Goal: Task Accomplishment & Management: Manage account settings

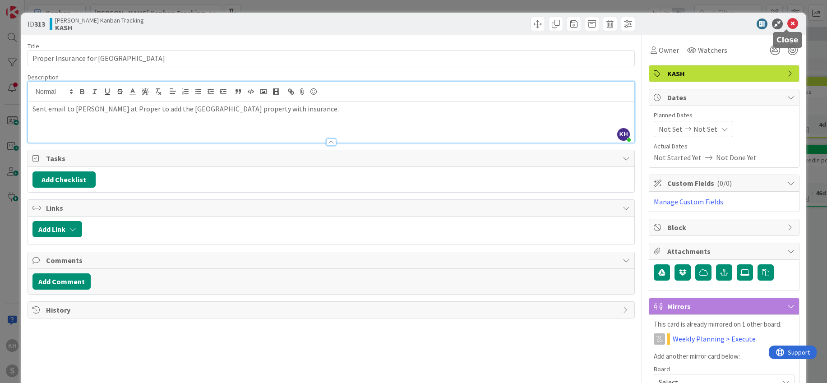
click at [787, 24] on icon at bounding box center [792, 23] width 11 height 11
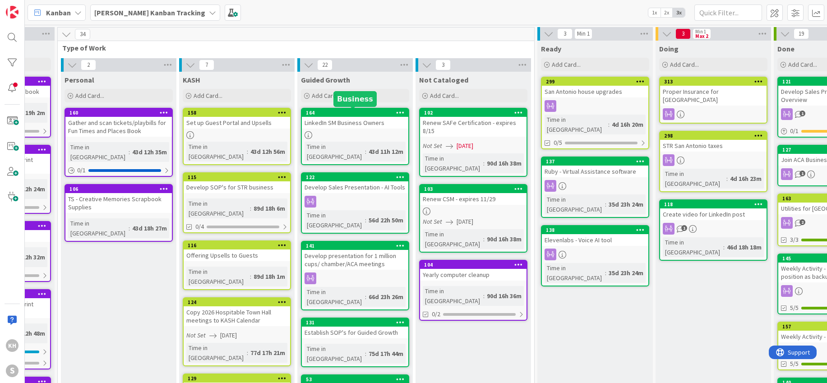
scroll to position [0, 93]
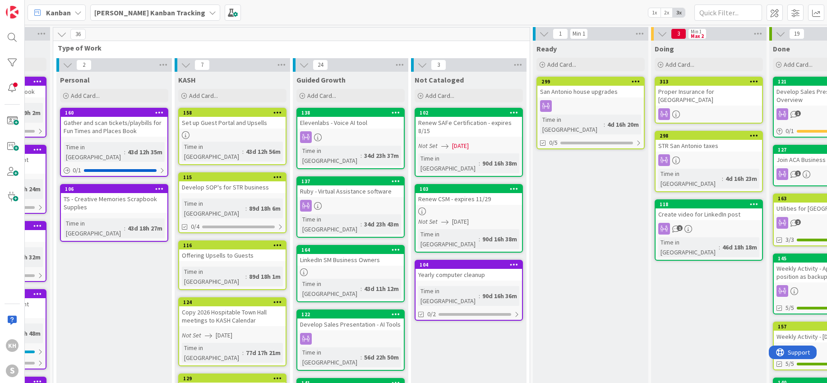
click at [209, 12] on icon at bounding box center [212, 12] width 7 height 7
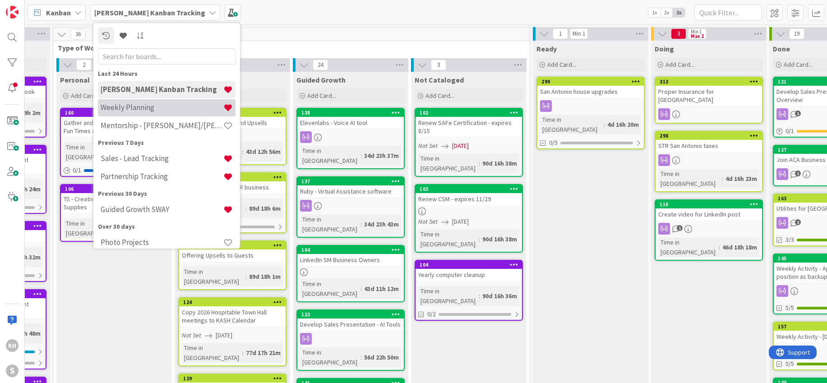
click at [169, 107] on h4 "Weekly Planning" at bounding box center [162, 107] width 123 height 9
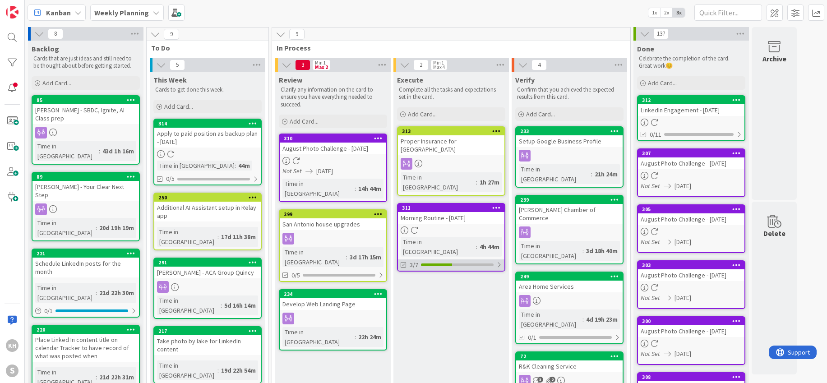
click at [497, 261] on div at bounding box center [498, 264] width 5 height 7
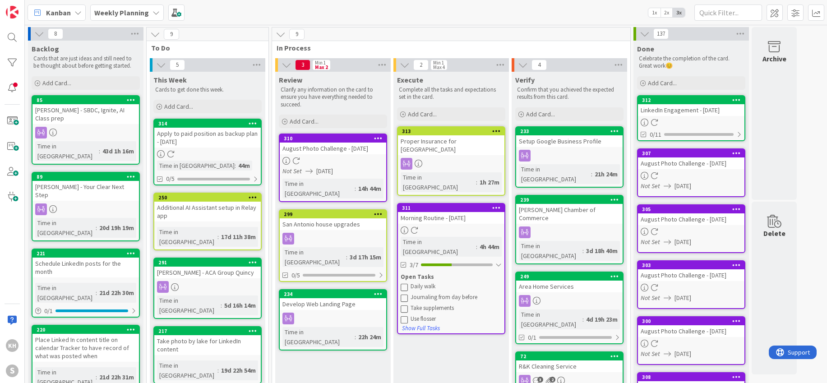
click at [405, 305] on icon at bounding box center [403, 308] width 7 height 7
click at [402, 305] on icon at bounding box center [403, 308] width 7 height 7
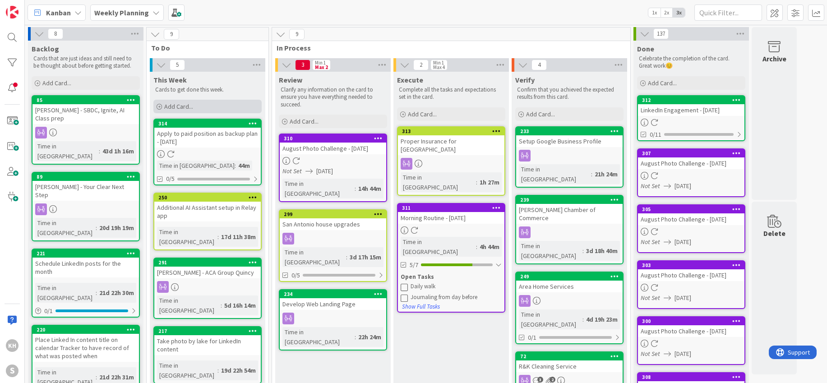
click at [210, 104] on div "Add Card..." at bounding box center [207, 107] width 108 height 14
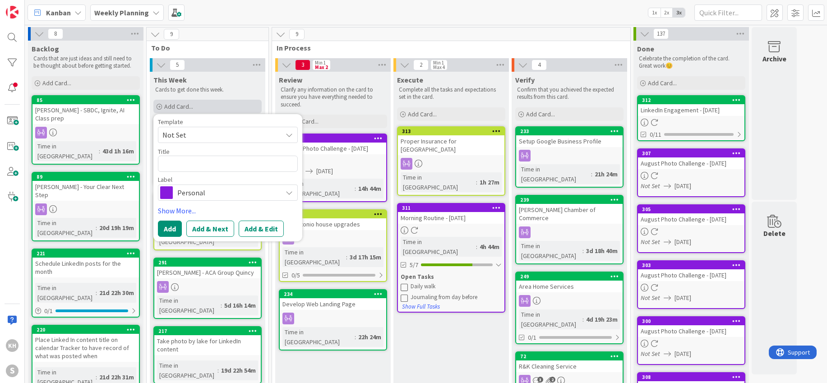
type textarea "x"
type textarea "R"
type textarea "x"
type textarea "Re"
type textarea "x"
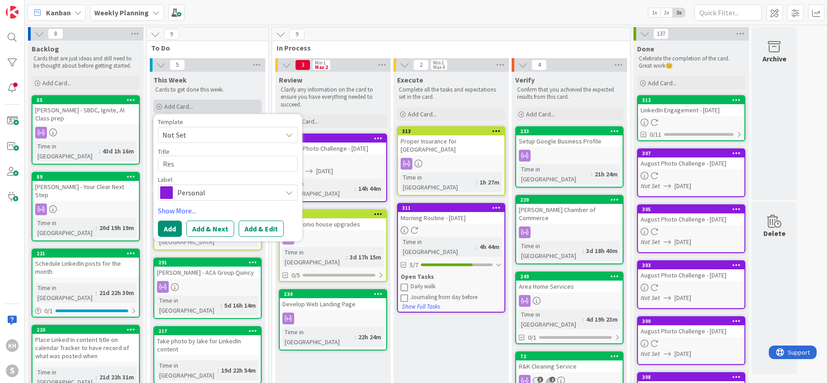
type textarea "Resu"
type textarea "x"
type textarea "Resum"
type textarea "x"
type textarea "Resume"
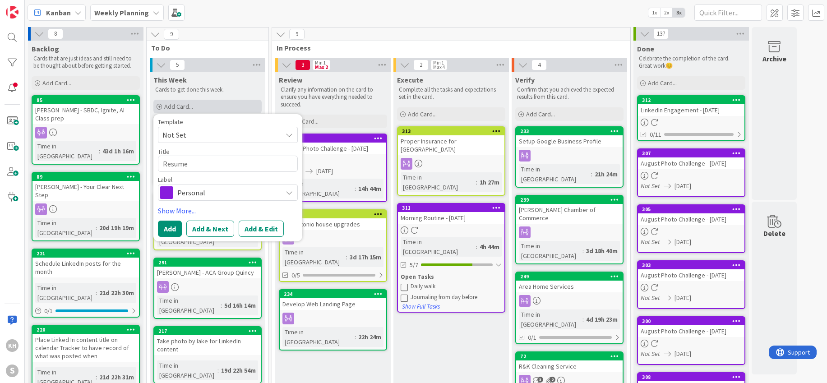
type textarea "x"
type textarea "Resume"
type textarea "x"
type textarea "Resume r"
type textarea "x"
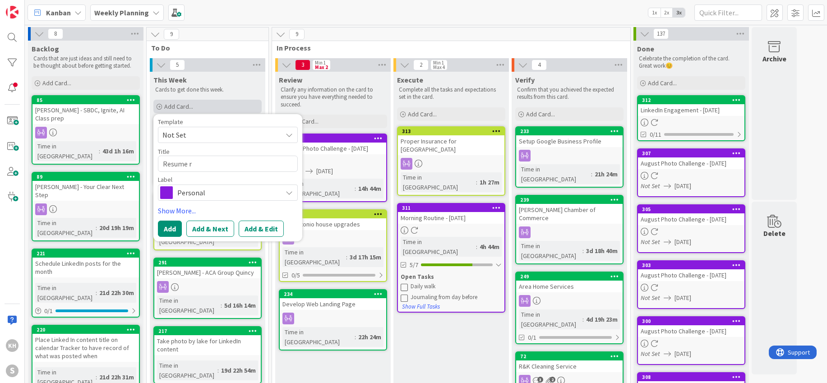
type textarea "Resume re"
type textarea "x"
type textarea "Resume rev"
type textarea "x"
type textarea "Resume revi"
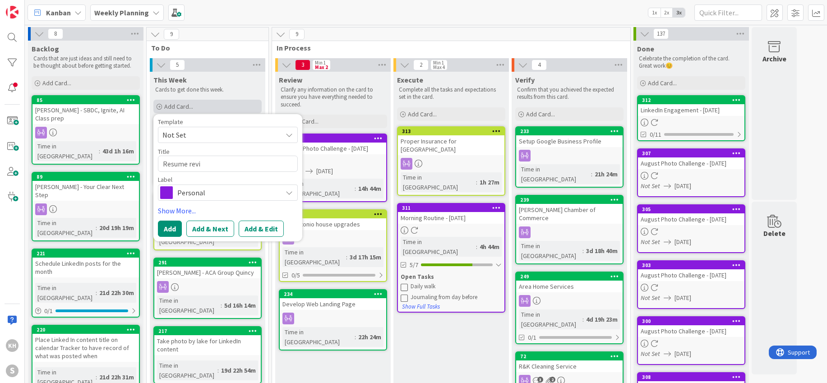
type textarea "x"
type textarea "Resume revie"
type textarea "x"
type textarea "Resume revi"
type textarea "x"
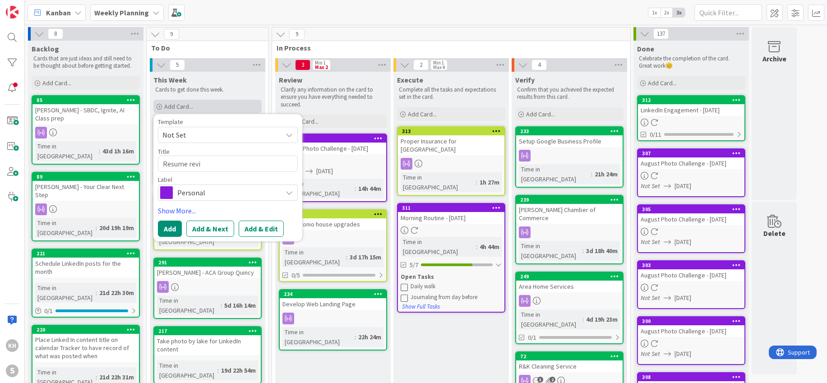
type textarea "Resume [PERSON_NAME]"
type textarea "x"
type textarea "Resume revisi"
type textarea "x"
type textarea "Resume revisio"
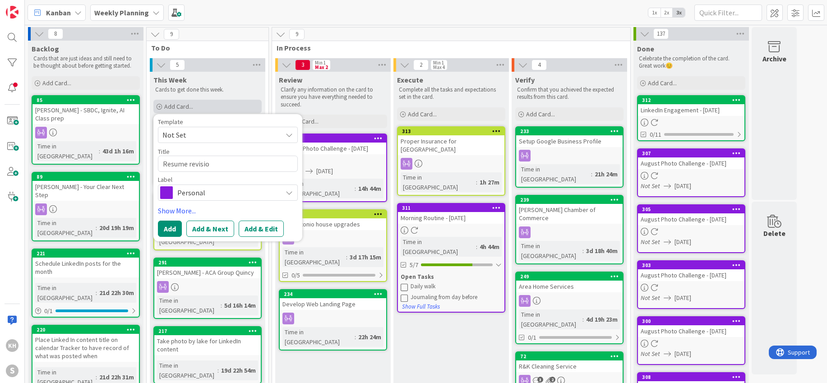
type textarea "x"
type textarea "Resume revision"
type textarea "x"
type textarea "Resume revision f"
type textarea "x"
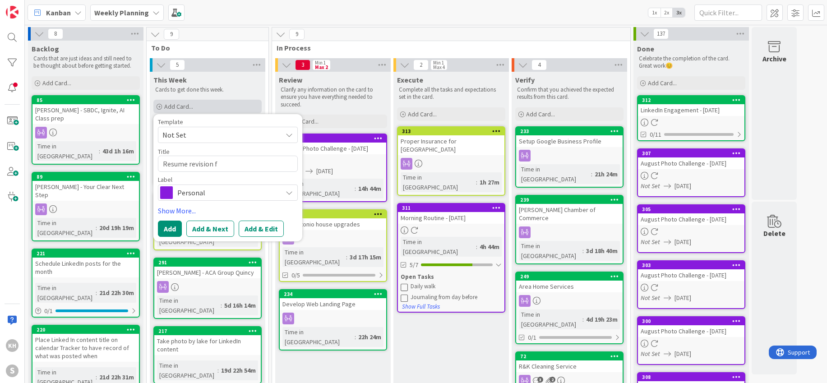
type textarea "Resume revision fo"
type textarea "x"
type textarea "Resume revision fo"
type textarea "x"
type textarea "Resume revision fo P"
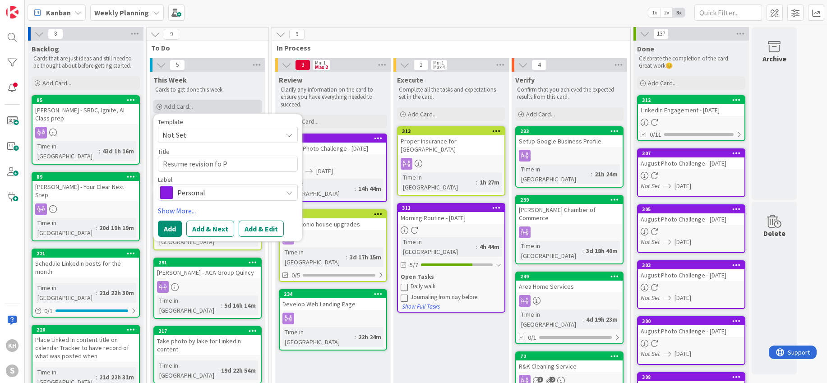
type textarea "x"
type textarea "Resume revision fo Pa"
type textarea "x"
type textarea "Resume revision fo Par"
type textarea "x"
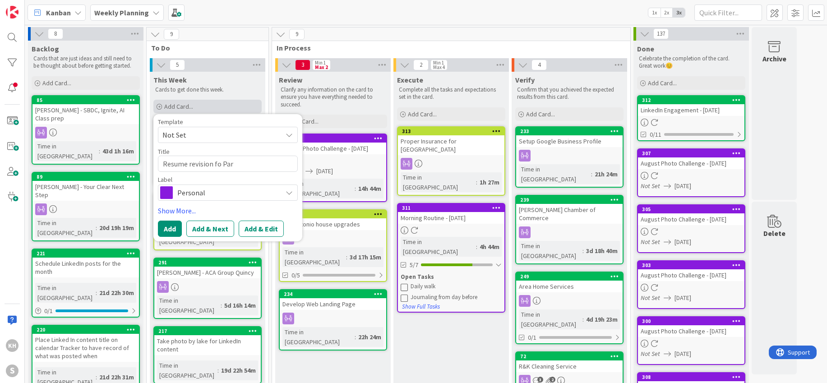
type textarea "Resume revision fo Pa"
type textarea "x"
type textarea "Resume revision fo P"
type textarea "x"
type textarea "Resume revision fo"
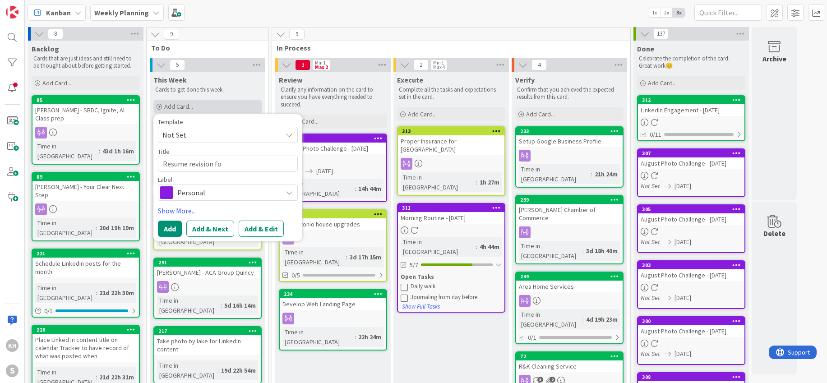
type textarea "x"
type textarea "Resume revision fo"
type textarea "x"
type textarea "Resume revision for"
type textarea "x"
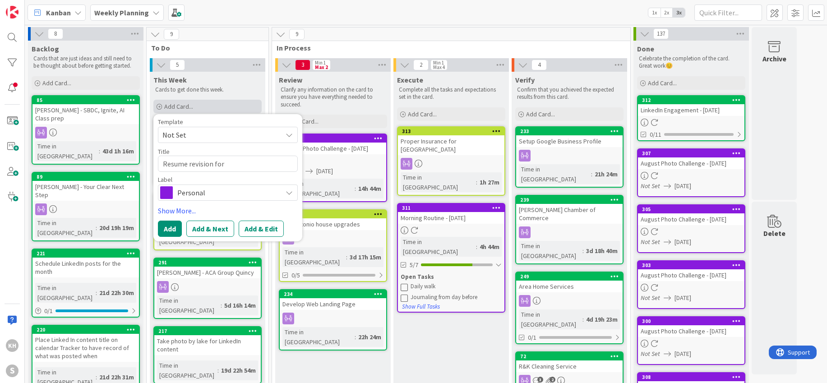
type textarea "Resume revision for"
type textarea "x"
type textarea "Resume revision for P"
type textarea "x"
type textarea "Resume revision for Pa"
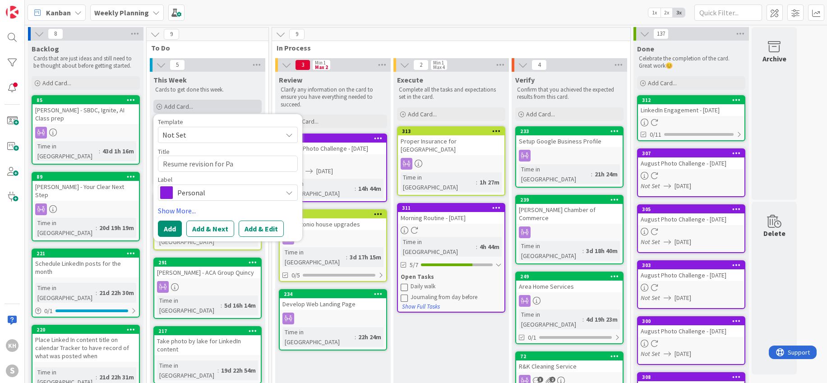
type textarea "x"
type textarea "Resume revision for Par"
type textarea "x"
type textarea "Resume revision for Para"
type textarea "x"
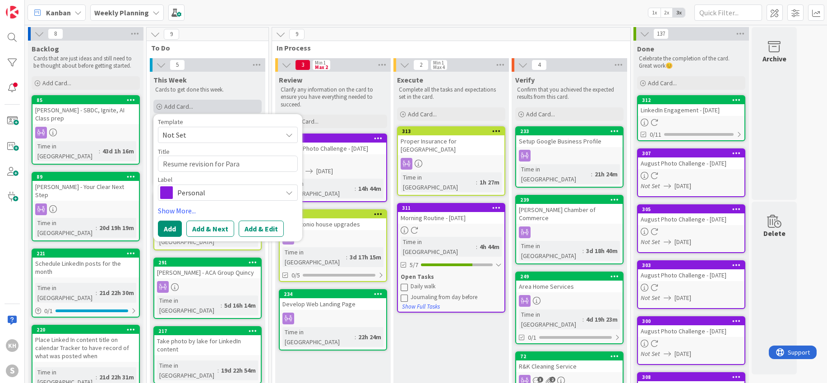
type textarea "Resume revision for [PERSON_NAME]"
type textarea "x"
type textarea "Resume revision for Parago"
type textarea "x"
type textarea "Resume revision for Paragon"
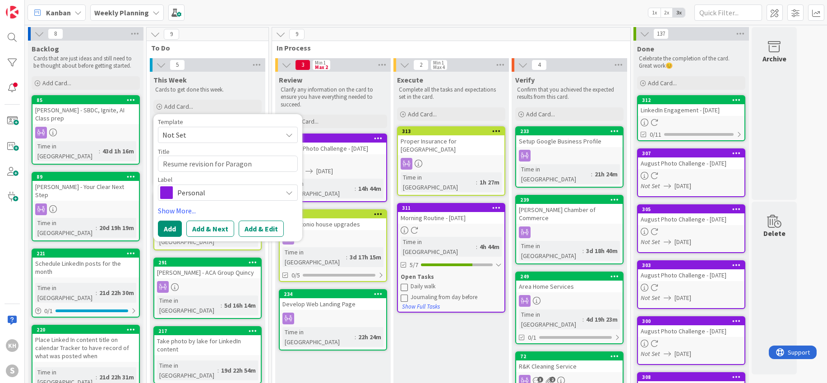
click at [286, 190] on icon at bounding box center [288, 192] width 7 height 7
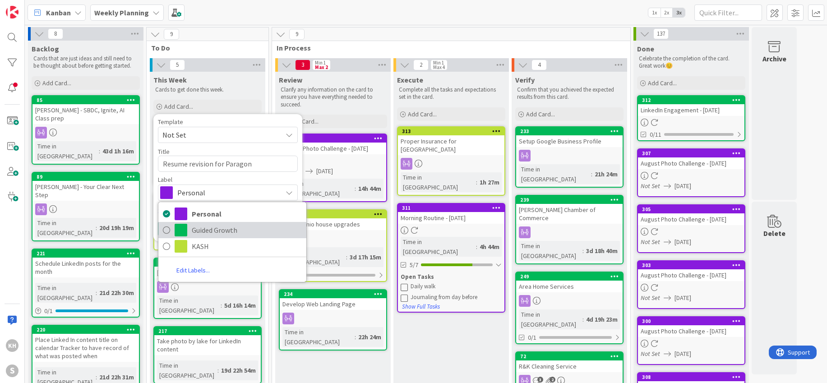
click at [217, 228] on span "Guided Growth" at bounding box center [247, 230] width 110 height 14
type textarea "x"
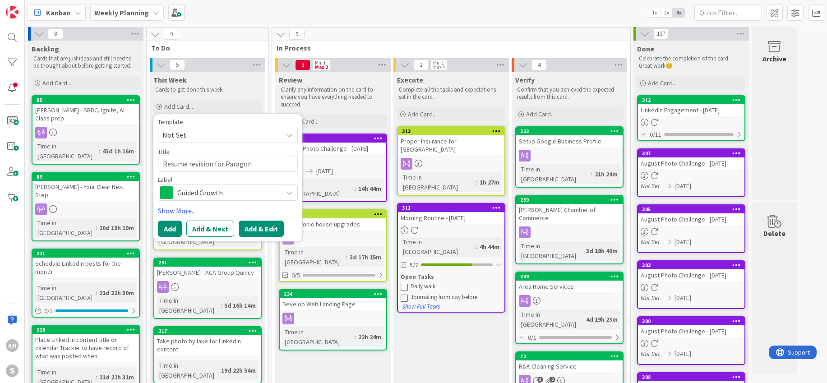
click at [253, 232] on button "Add & Edit" at bounding box center [261, 229] width 45 height 16
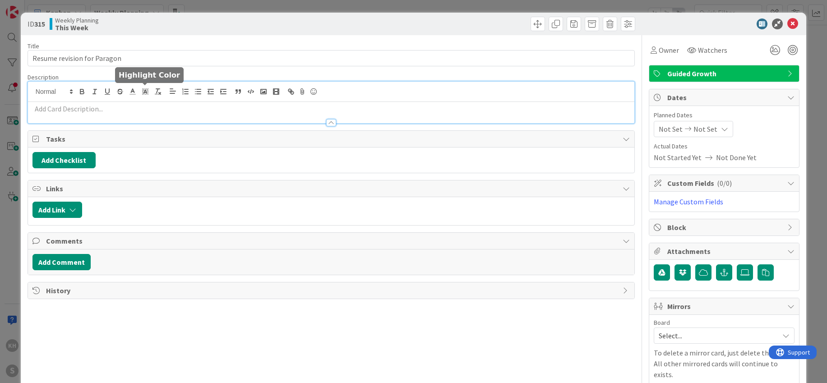
click at [145, 92] on div at bounding box center [331, 102] width 606 height 41
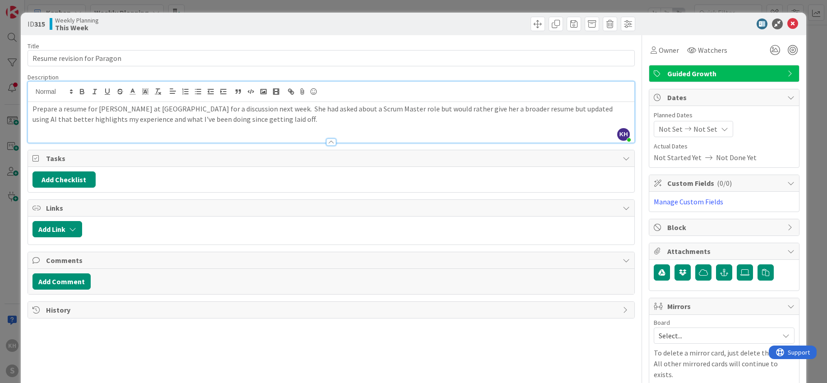
click at [721, 130] on icon at bounding box center [724, 128] width 7 height 7
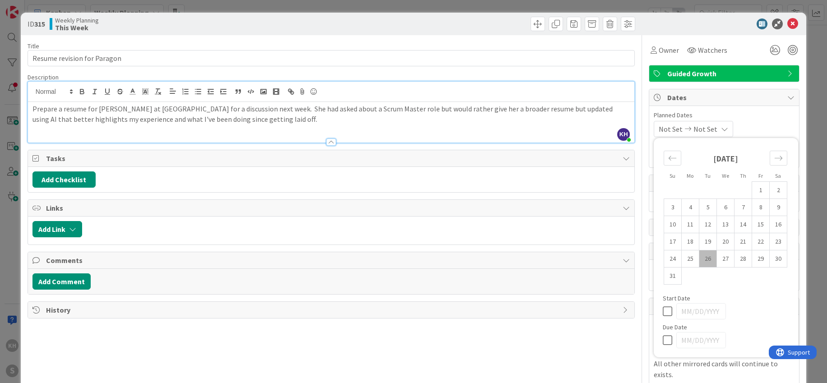
click at [662, 340] on icon at bounding box center [669, 340] width 14 height 11
type input "[DATE]"
click at [738, 261] on td "28" at bounding box center [743, 258] width 18 height 17
type input "[DATE]"
click at [662, 340] on icon at bounding box center [669, 340] width 14 height 11
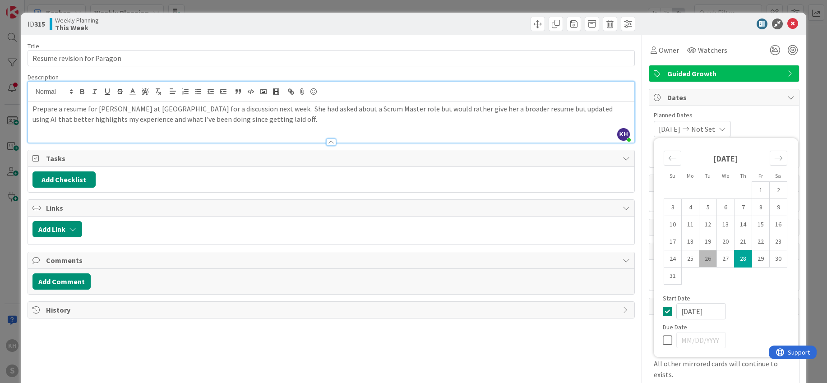
type input "[DATE]"
click at [664, 314] on icon at bounding box center [669, 311] width 14 height 11
click at [742, 256] on td "28" at bounding box center [743, 258] width 18 height 17
type input "[DATE]"
click at [770, 116] on span "Planned Dates" at bounding box center [723, 114] width 141 height 9
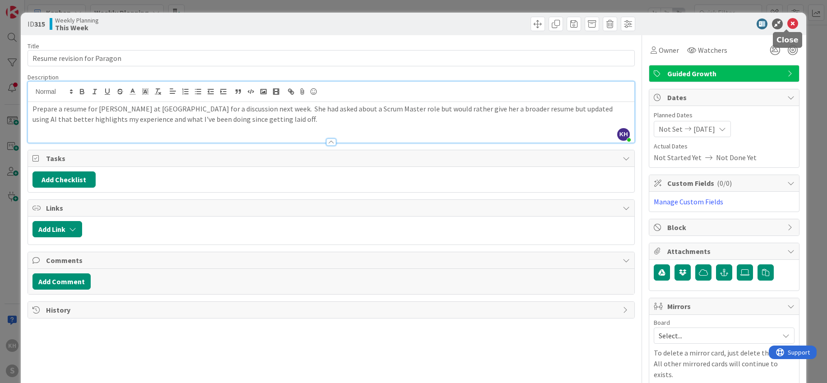
click at [787, 26] on icon at bounding box center [792, 23] width 11 height 11
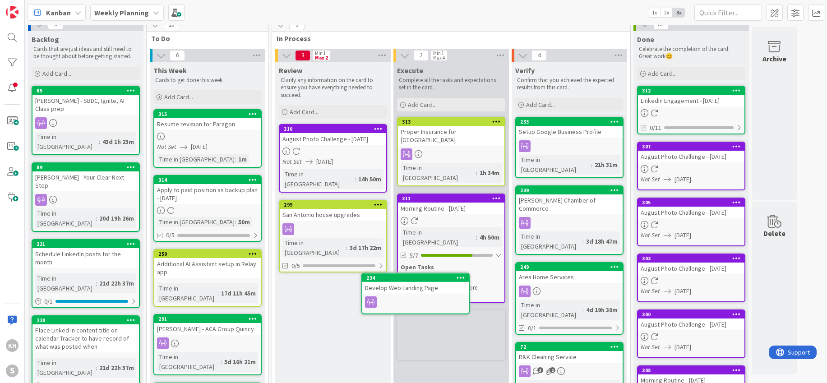
scroll to position [12, 0]
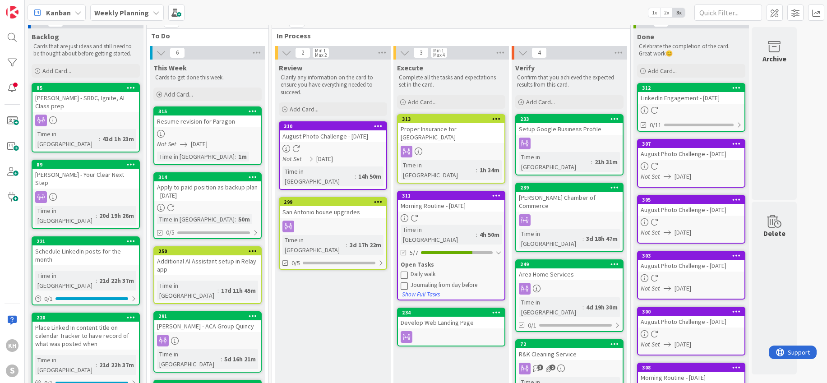
click at [406, 282] on icon at bounding box center [403, 285] width 7 height 7
